Goal: Task Accomplishment & Management: Manage account settings

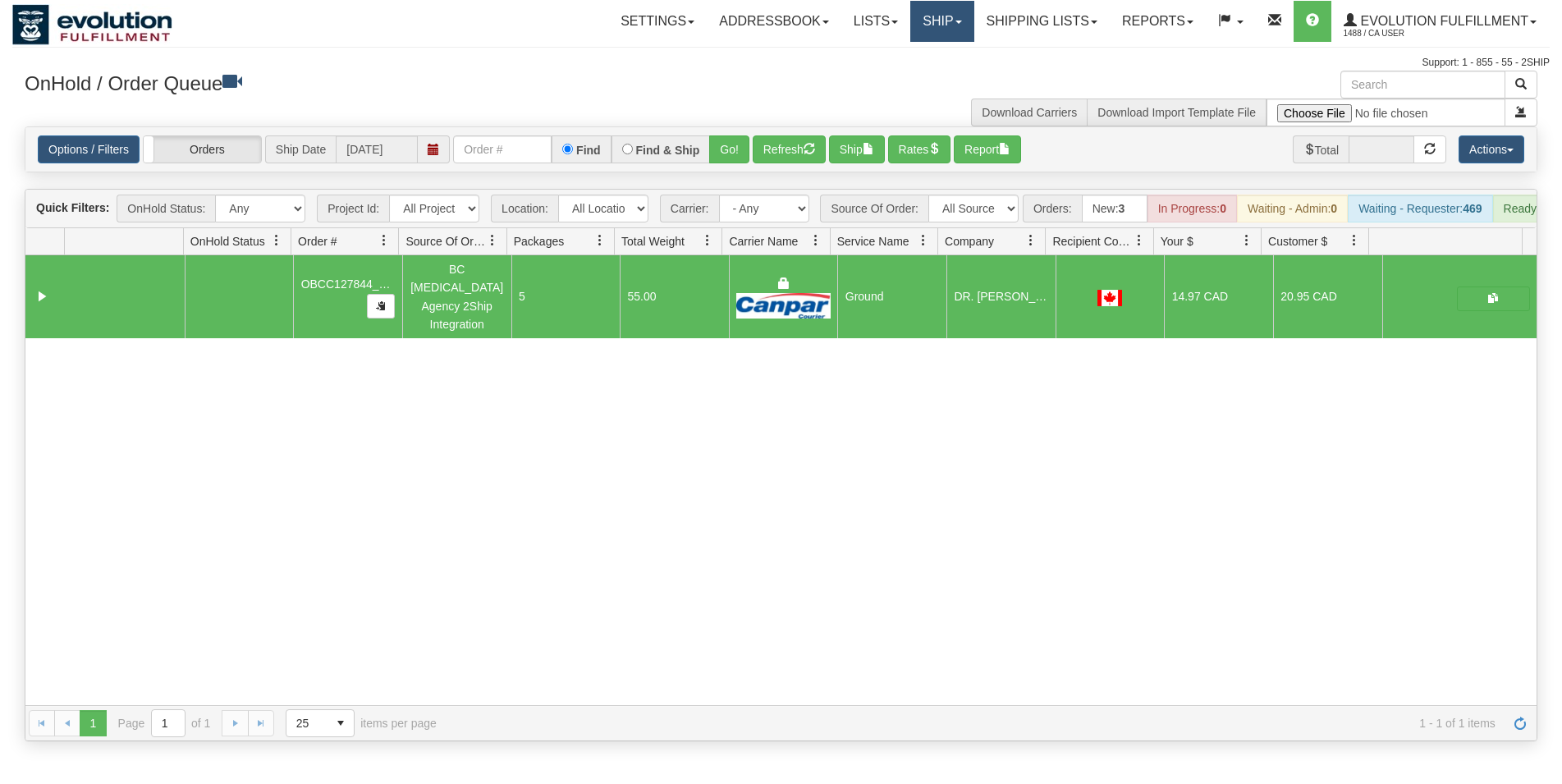
click at [953, 25] on link "Ship" at bounding box center [941, 21] width 63 height 41
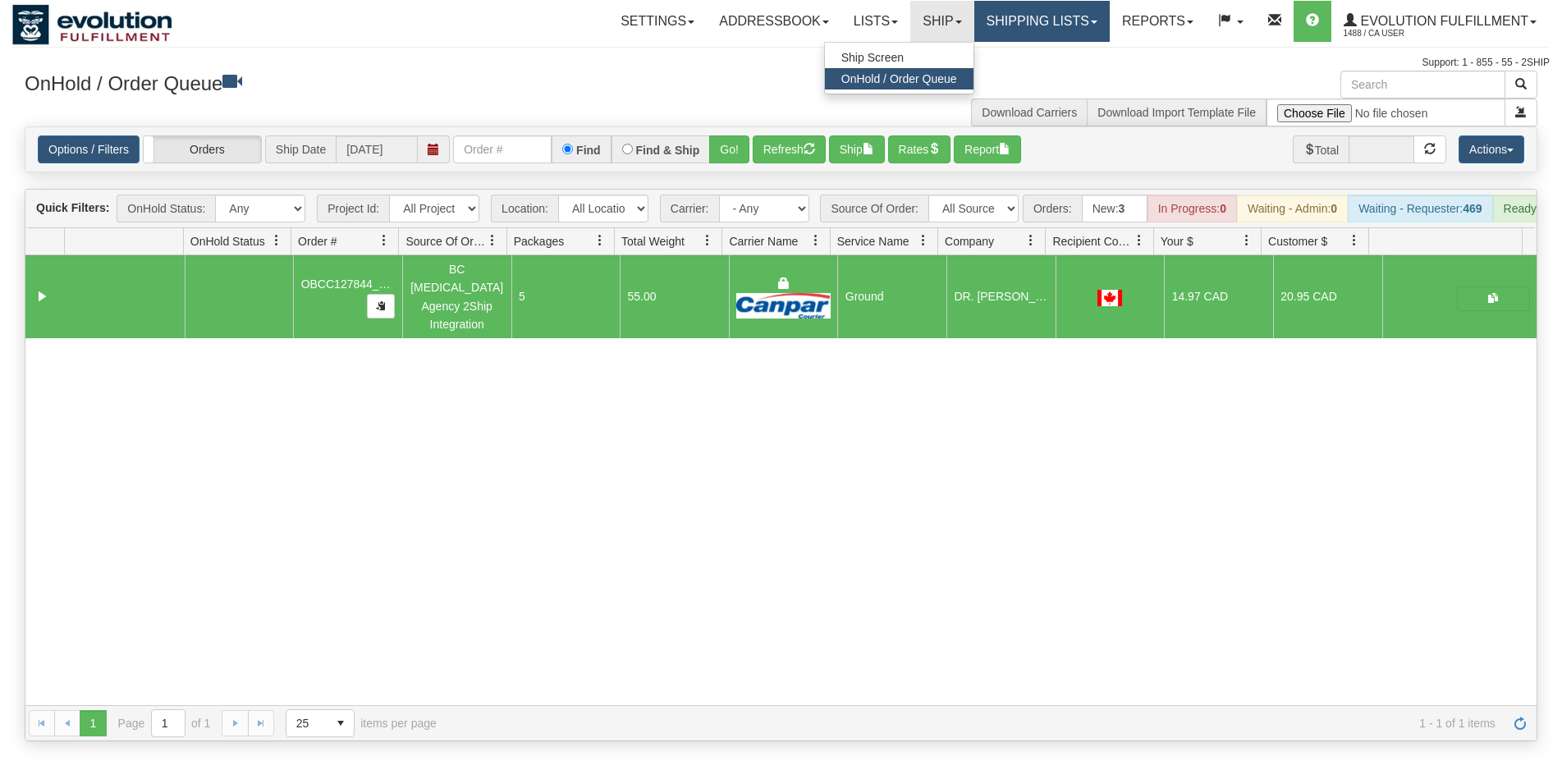
click at [1006, 25] on link "Shipping lists" at bounding box center [1042, 21] width 135 height 41
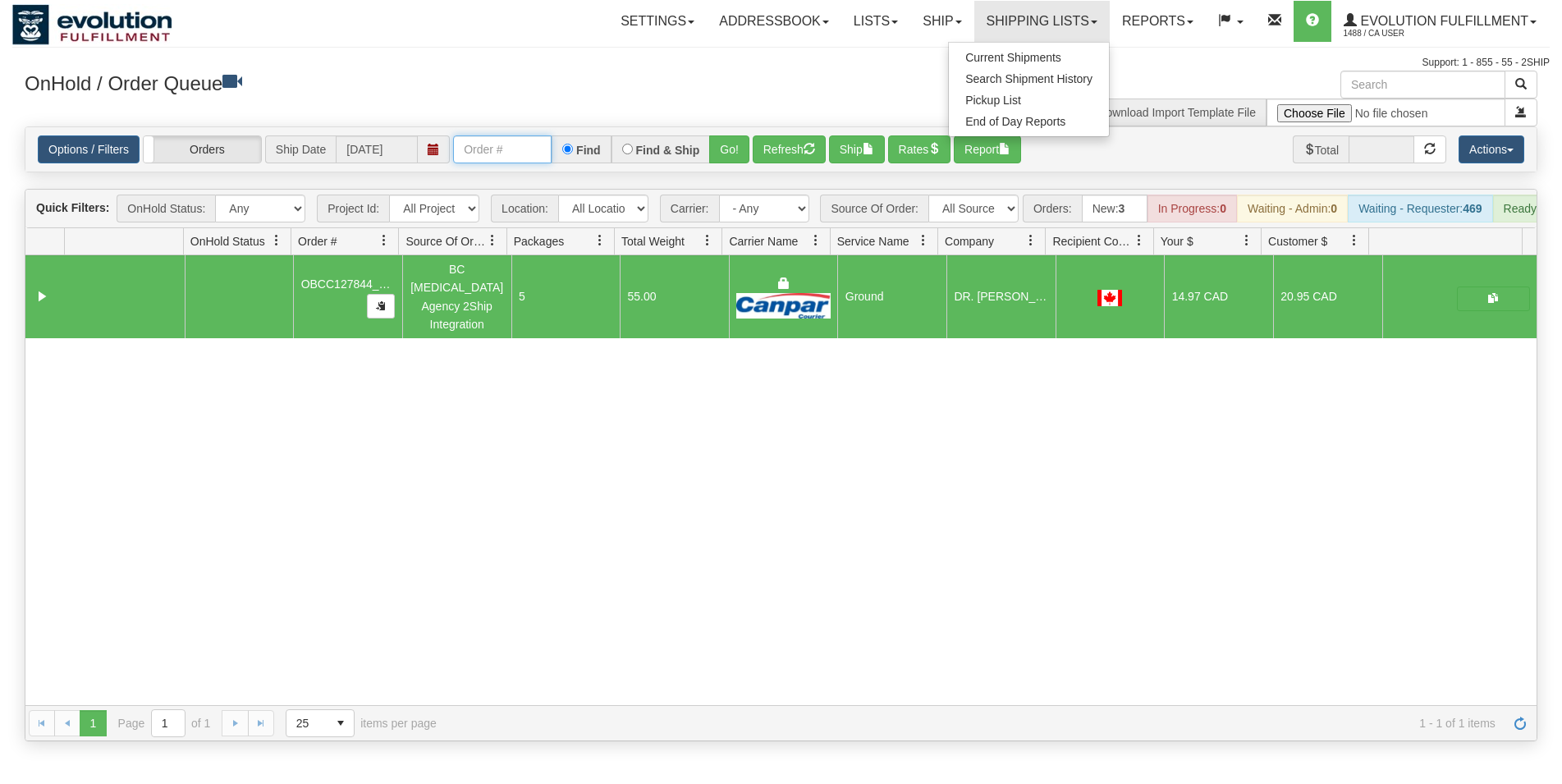
click at [480, 153] on input "text" at bounding box center [502, 148] width 98 height 28
type input "27229"
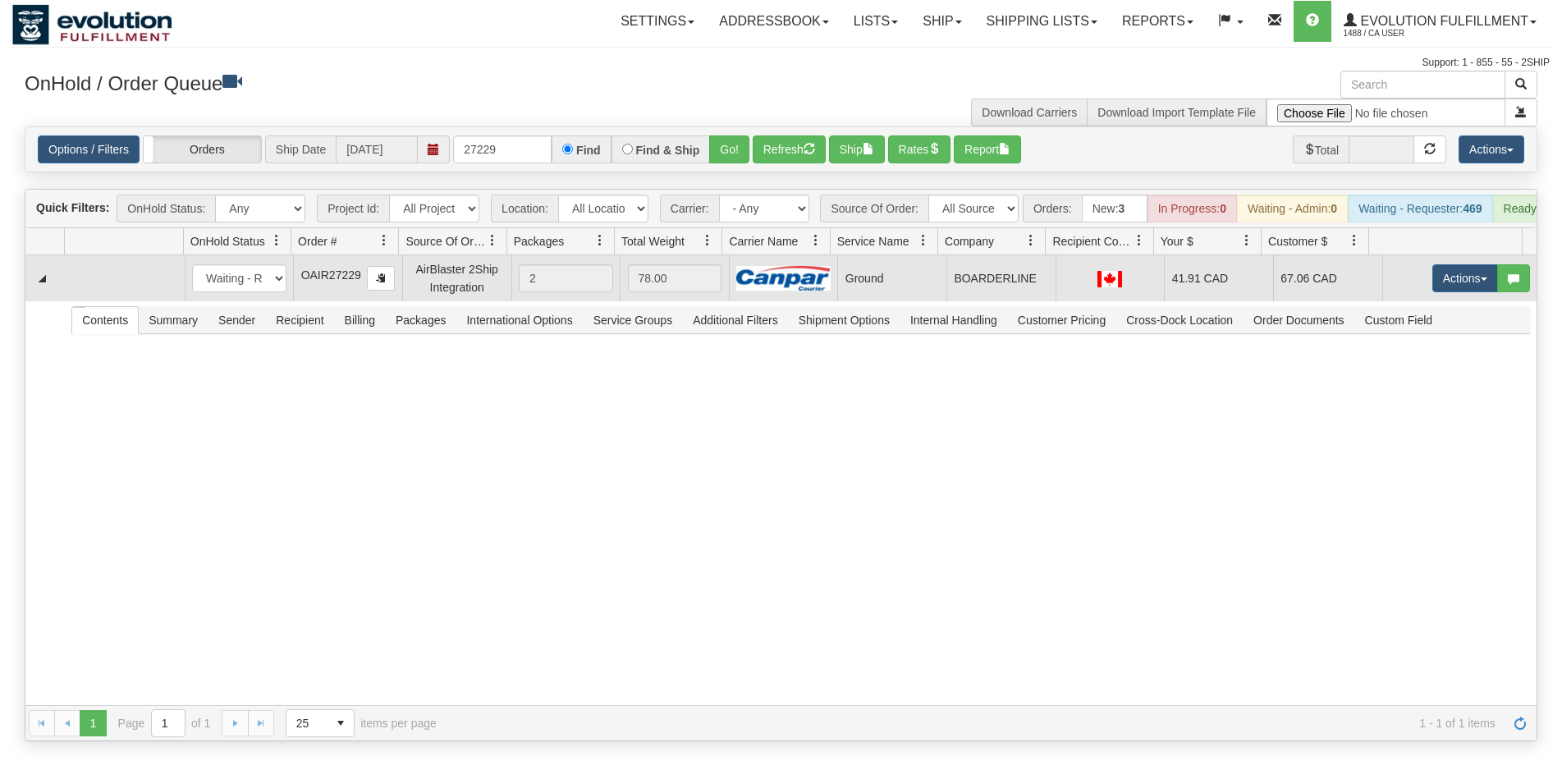
click at [895, 299] on td "Ground" at bounding box center [891, 278] width 109 height 46
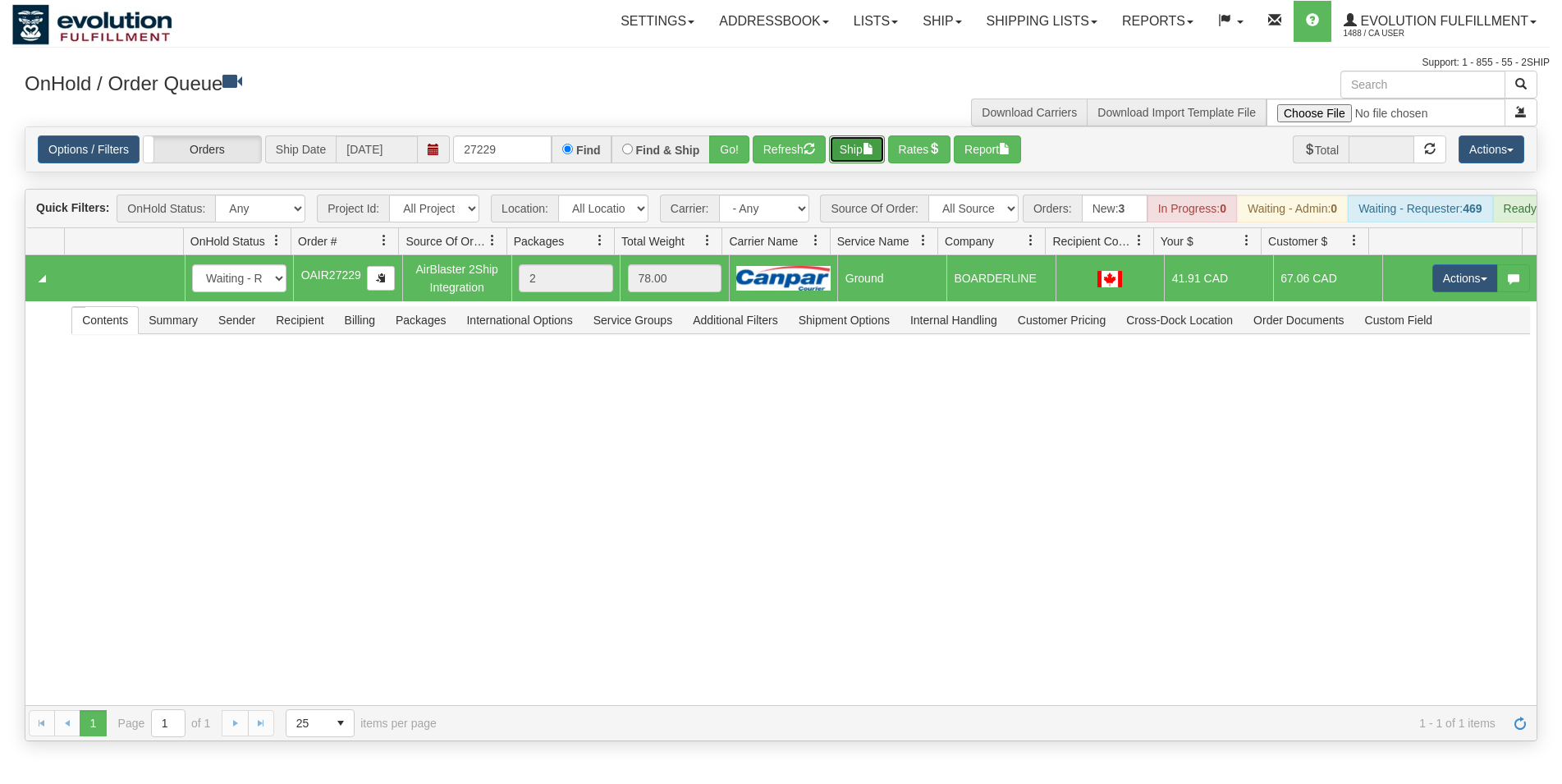
click at [872, 153] on span "button" at bounding box center [868, 148] width 12 height 12
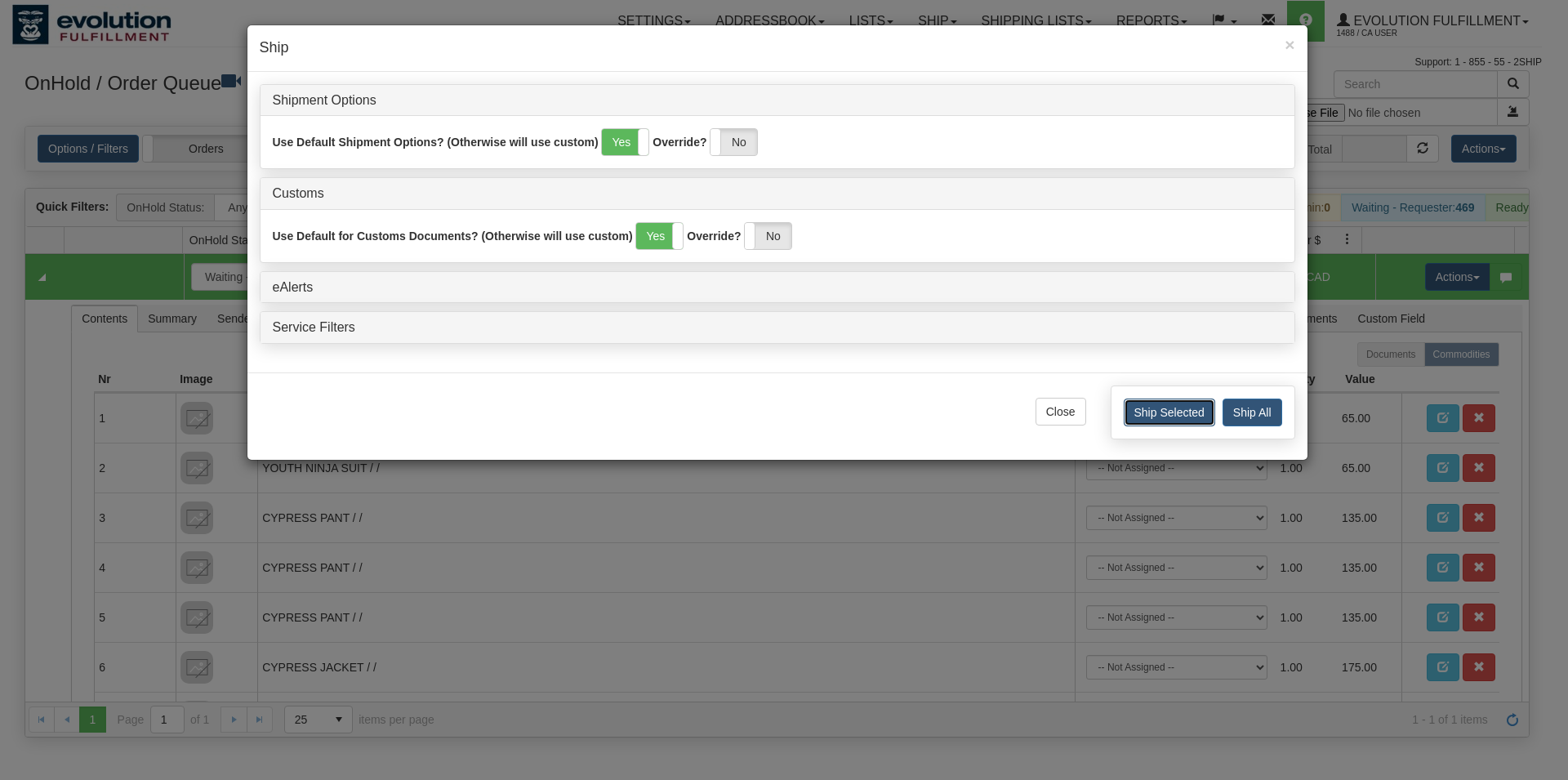
click at [1170, 414] on button "Ship Selected" at bounding box center [1169, 412] width 92 height 28
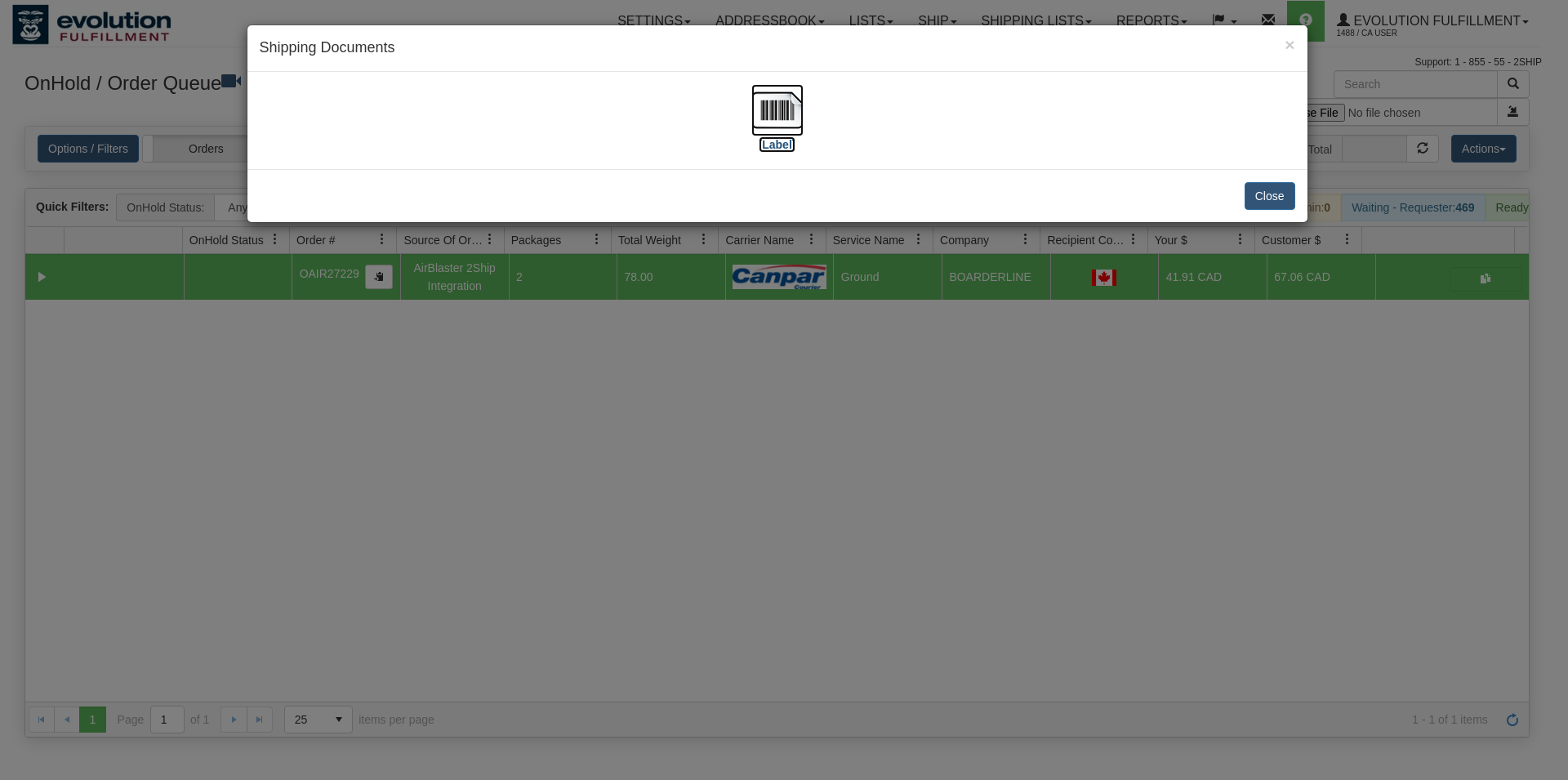
click at [781, 127] on img at bounding box center [777, 110] width 52 height 52
click at [1252, 198] on button "Close" at bounding box center [1269, 196] width 51 height 28
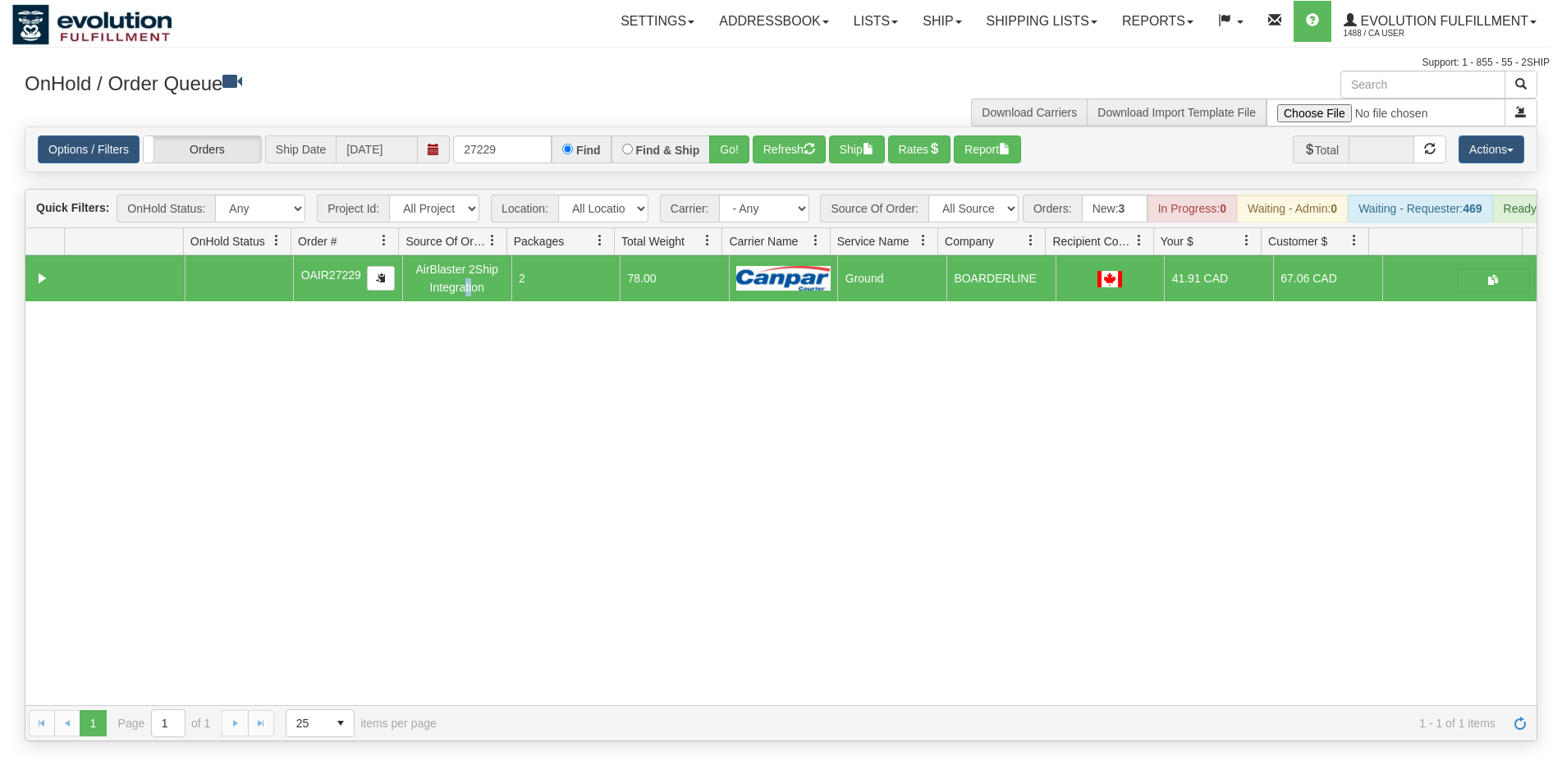
drag, startPoint x: 438, startPoint y: 461, endPoint x: 633, endPoint y: 132, distance: 382.4
click at [529, 336] on div "31626059 EVOLUTION V3 91127926 91129440 OAIR27229 AirBlaster 2Ship Integration …" at bounding box center [781, 480] width 1511 height 450
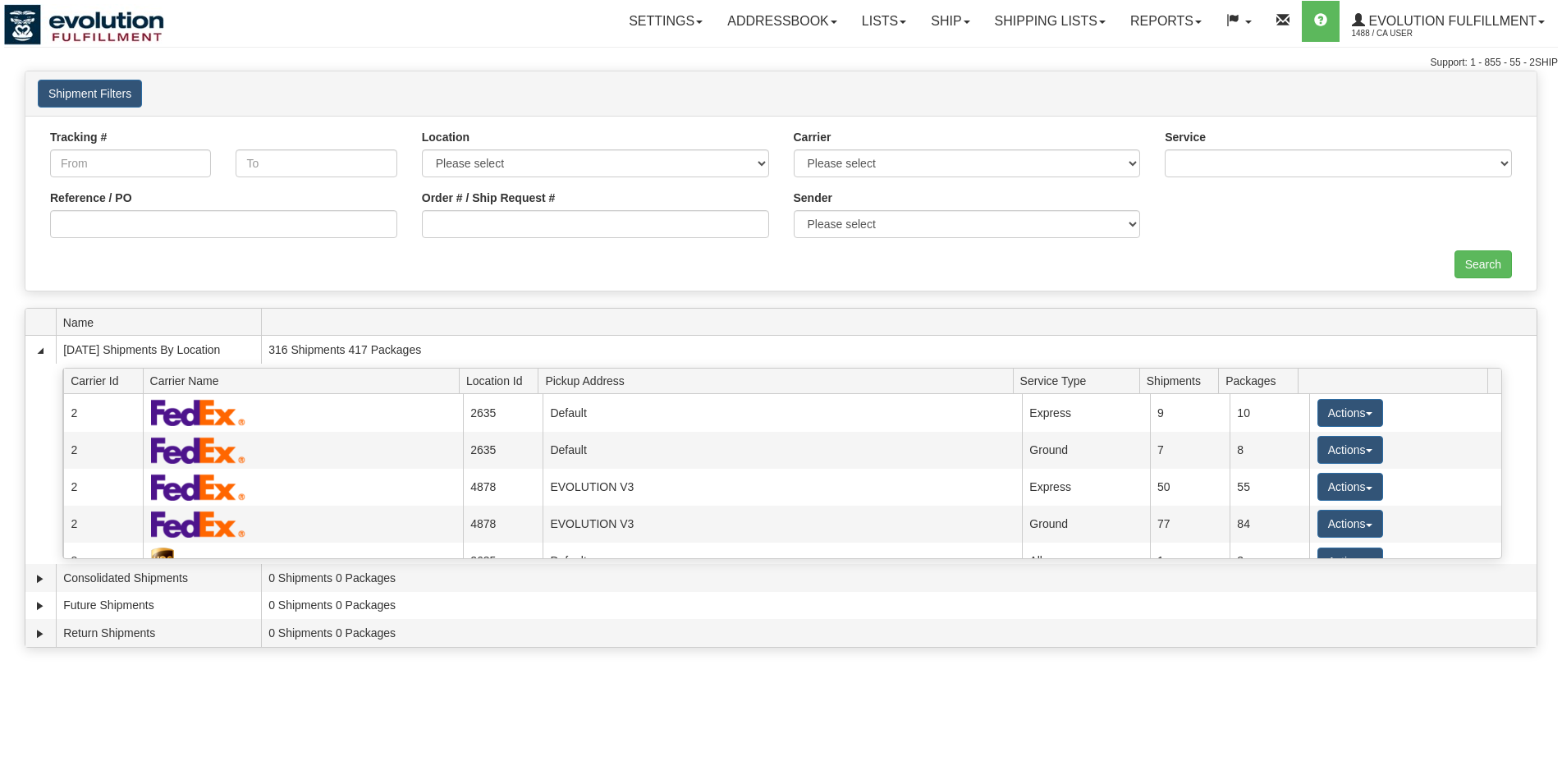
click at [460, 220] on input "Order # / Ship Request #" at bounding box center [595, 223] width 347 height 28
type input "5008000"
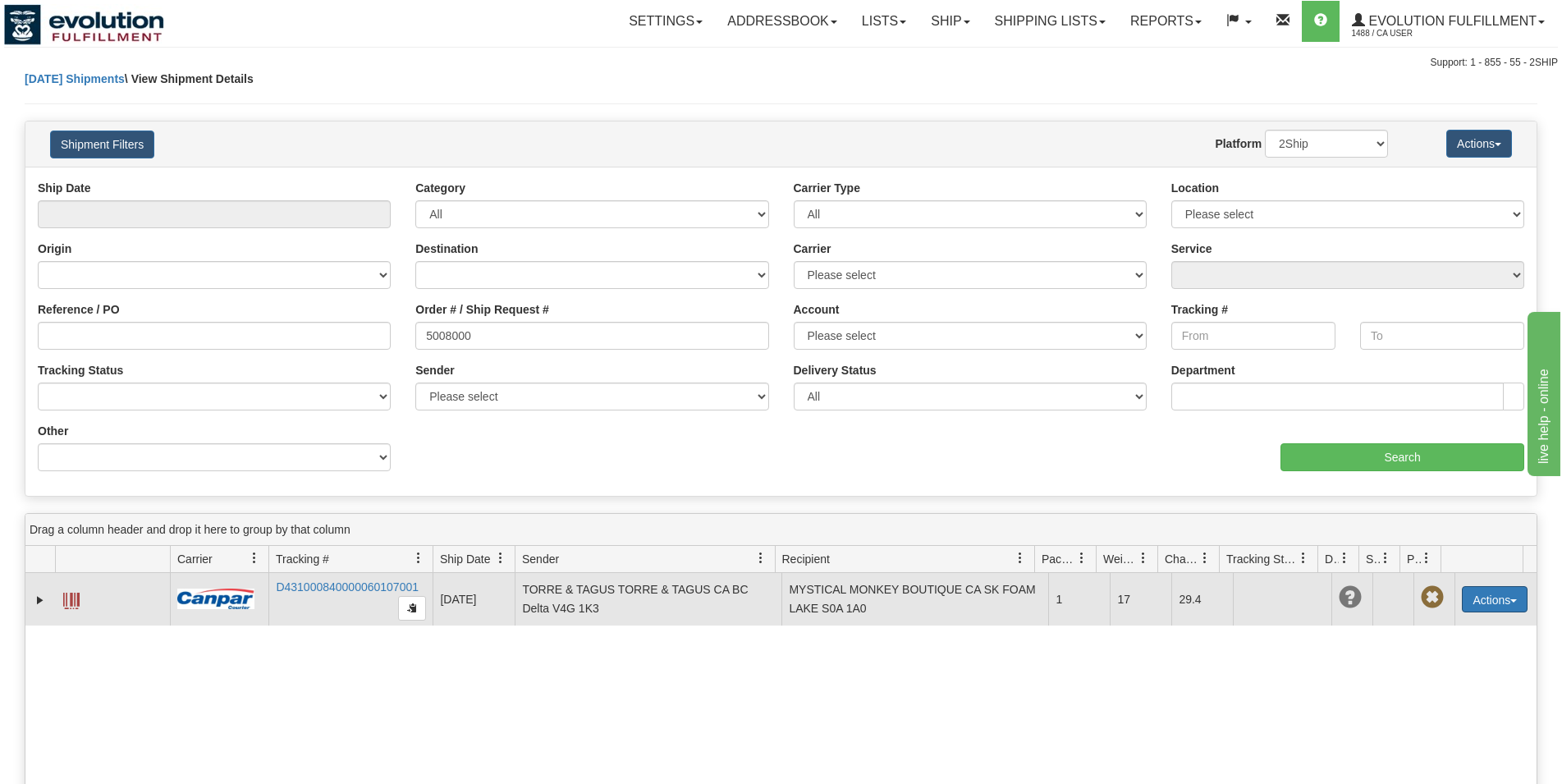
click at [1474, 597] on button "Actions" at bounding box center [1494, 598] width 65 height 26
click at [1421, 689] on link "Delete" at bounding box center [1441, 694] width 170 height 21
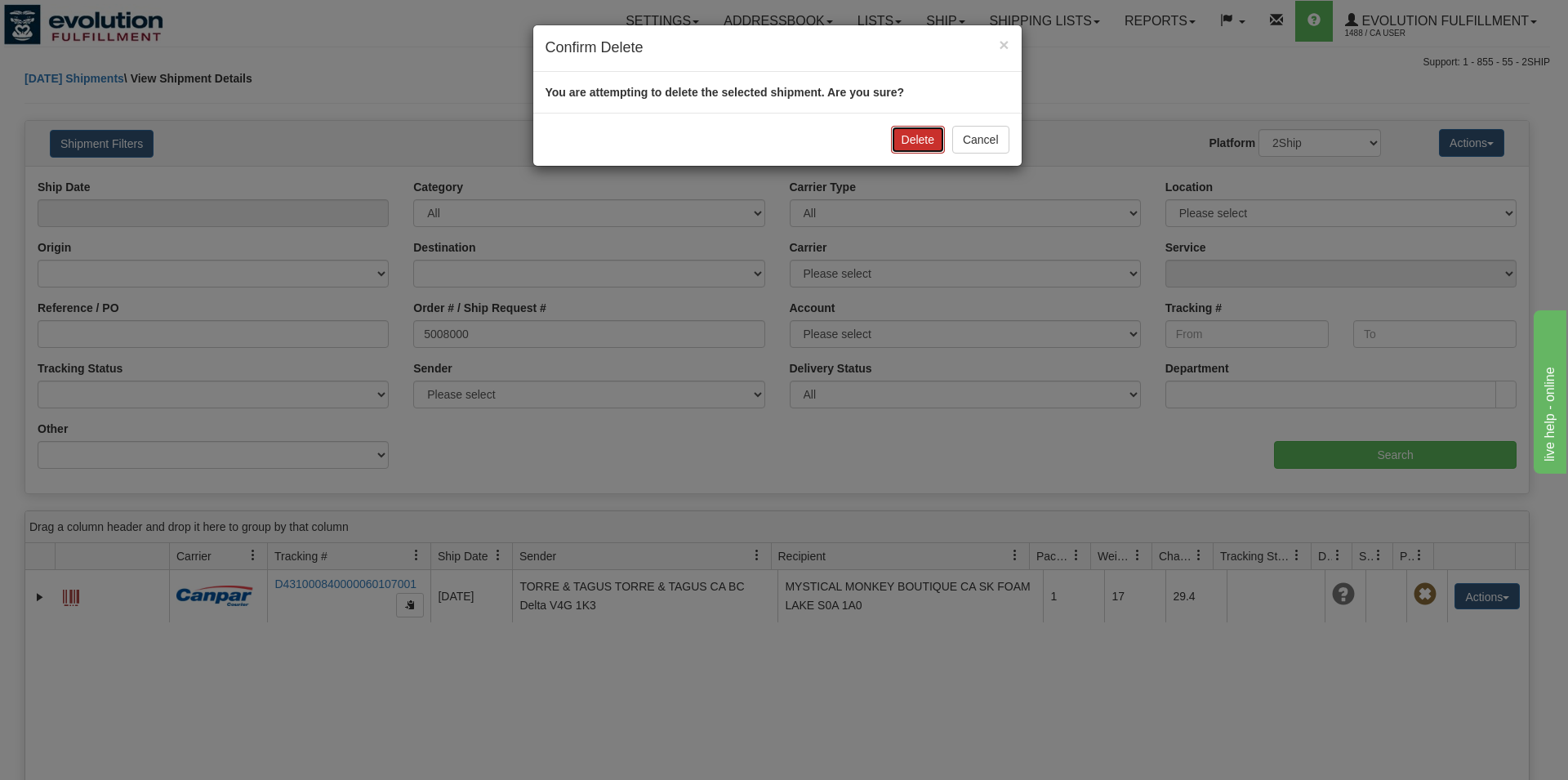
click at [895, 140] on button "Delete" at bounding box center [918, 139] width 54 height 28
